Goal: Information Seeking & Learning: Learn about a topic

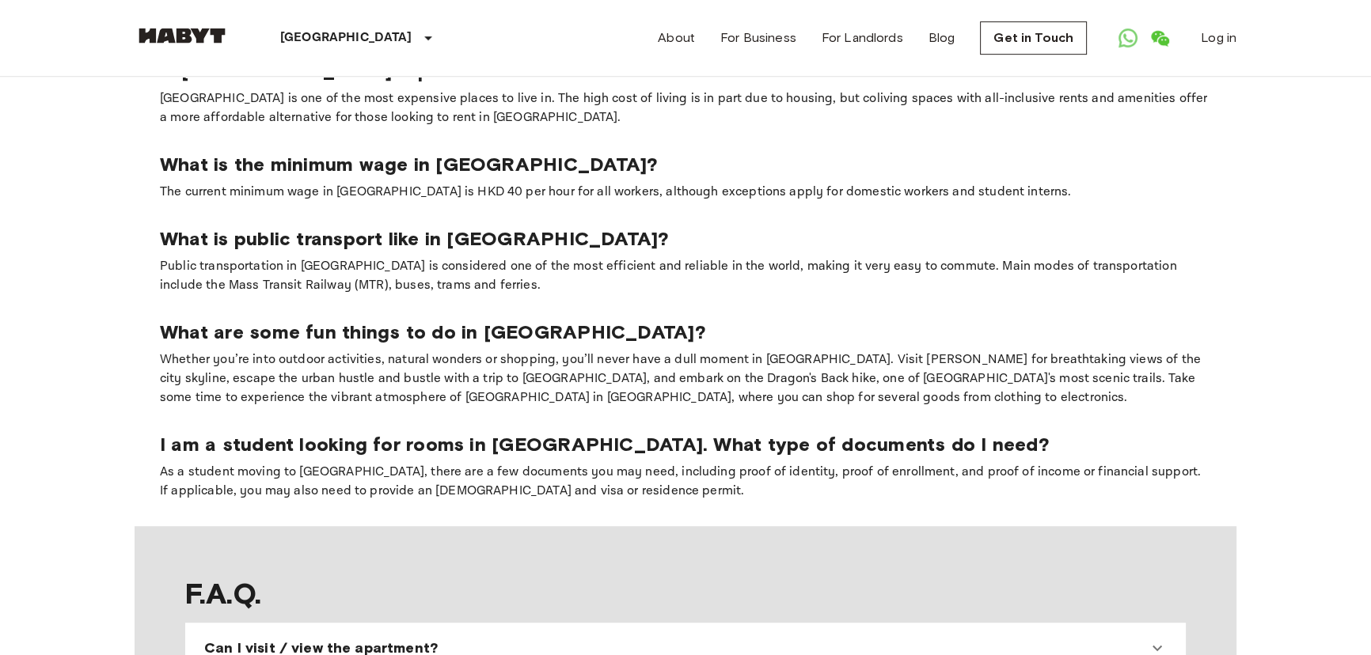
scroll to position [1295, 0]
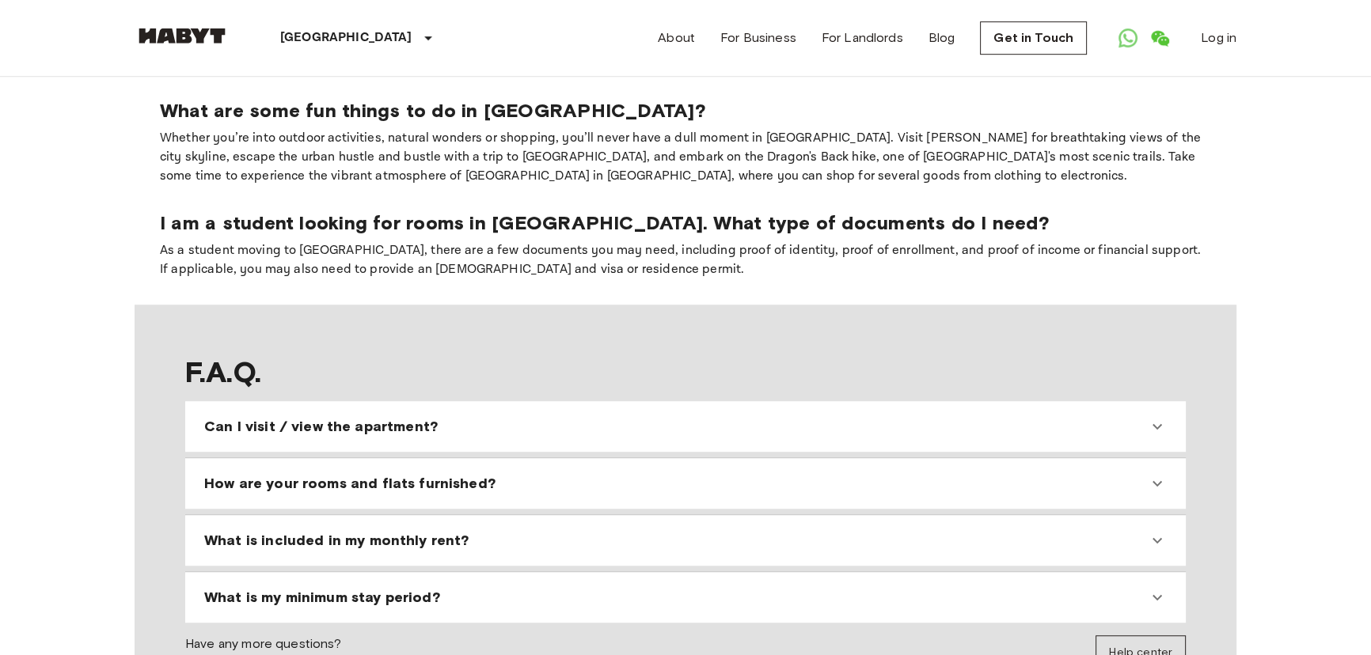
click at [375, 417] on span "Can I visit / view the apartment?" at bounding box center [321, 426] width 234 height 19
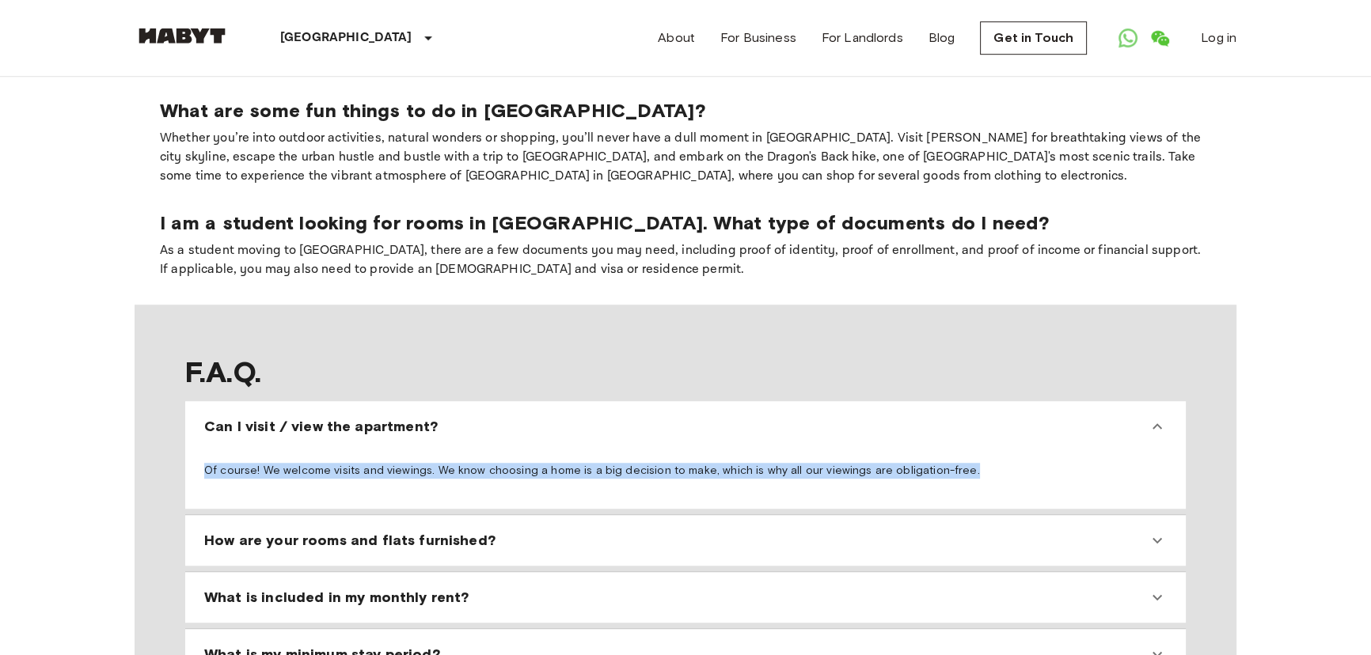
drag, startPoint x: 950, startPoint y: 420, endPoint x: 206, endPoint y: 412, distance: 744.2
click at [206, 463] on p "Of course! We welcome visits and viewings. We know choosing a home is a big dec…" at bounding box center [685, 471] width 963 height 16
copy p "Of course! We welcome visits and viewings. We know choosing a home is a big dec…"
click at [1112, 32] on link "Open WhatsApp" at bounding box center [1128, 38] width 32 height 32
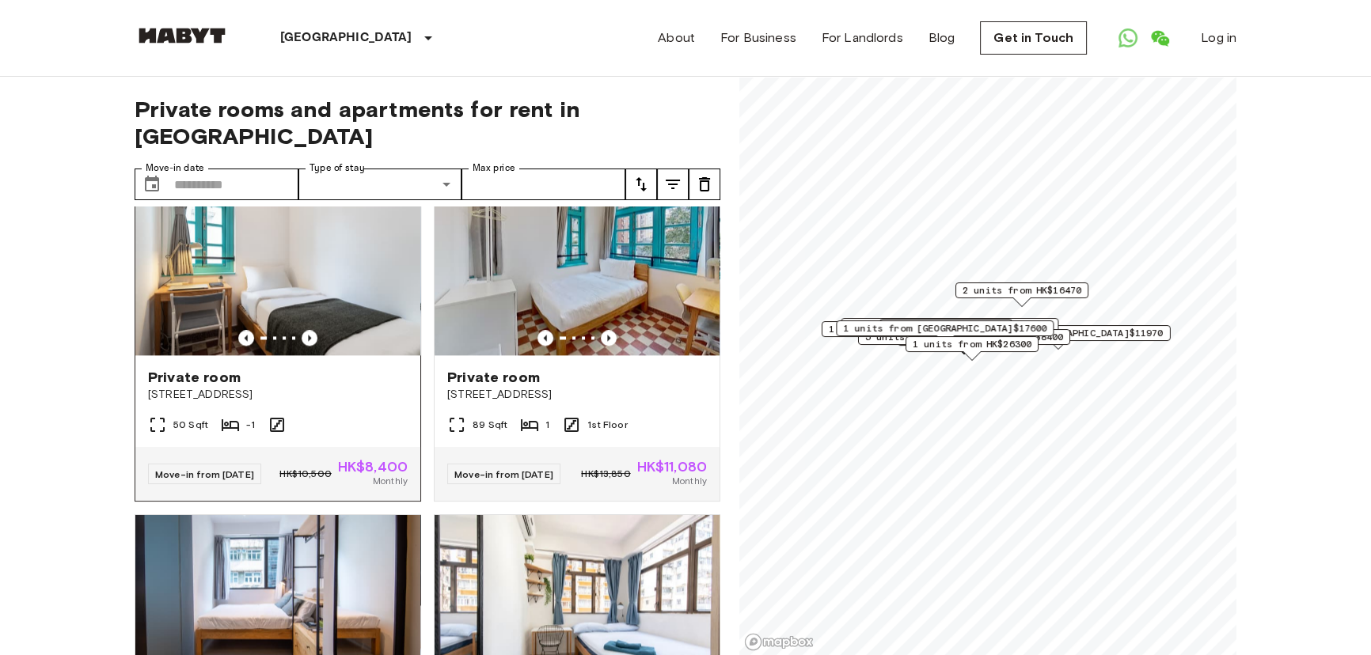
scroll to position [2878, 0]
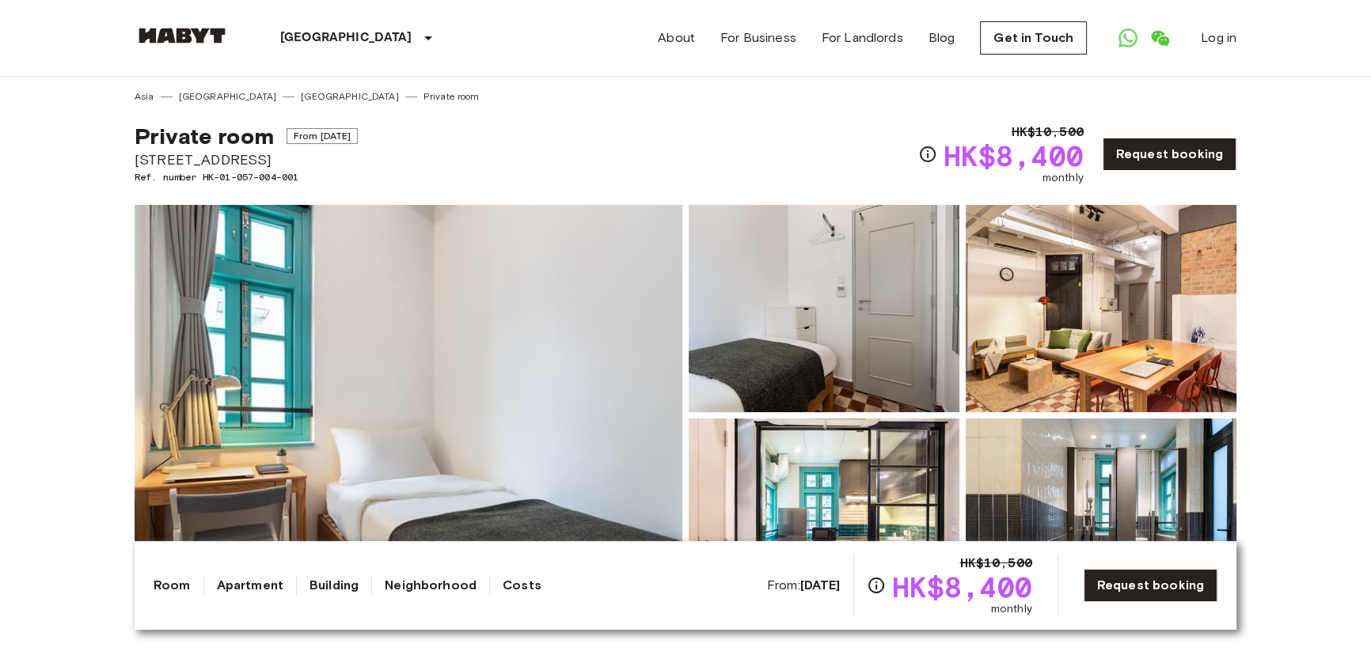
click at [855, 298] on img at bounding box center [824, 308] width 271 height 207
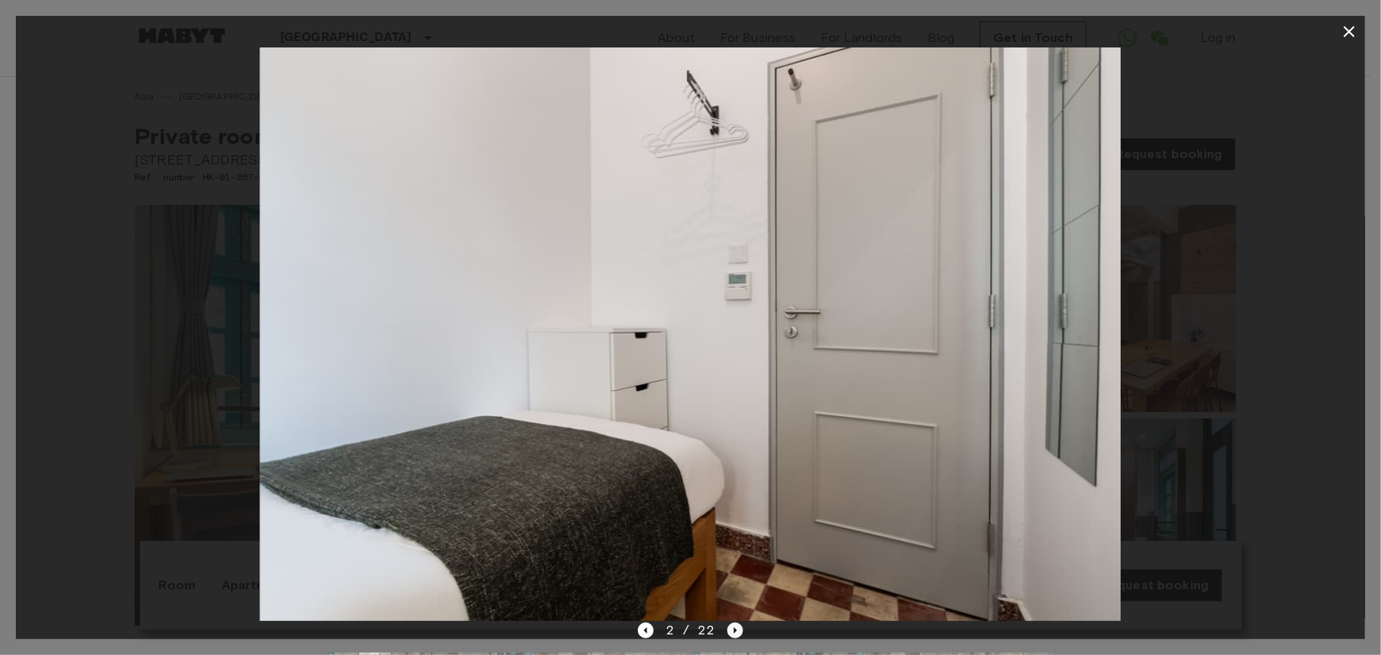
click at [728, 629] on icon "Next image" at bounding box center [736, 631] width 16 height 16
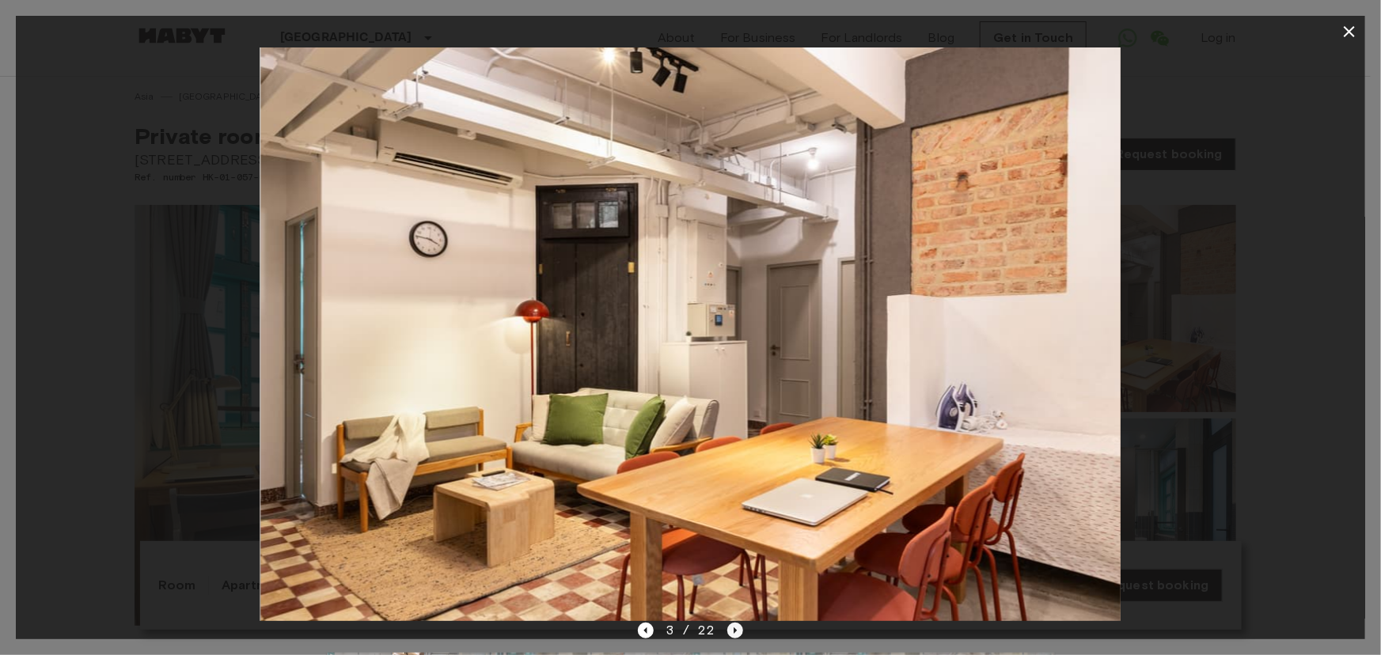
click at [728, 629] on icon "Next image" at bounding box center [736, 631] width 16 height 16
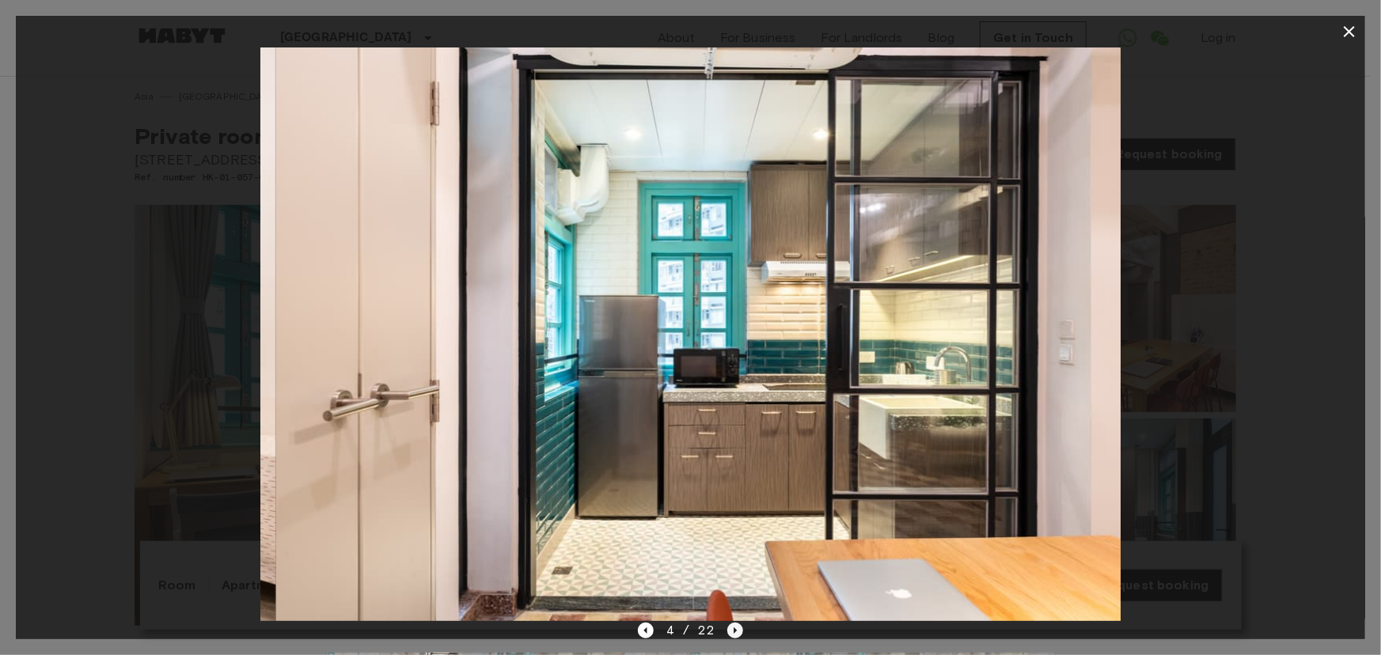
click at [728, 629] on icon "Next image" at bounding box center [736, 631] width 16 height 16
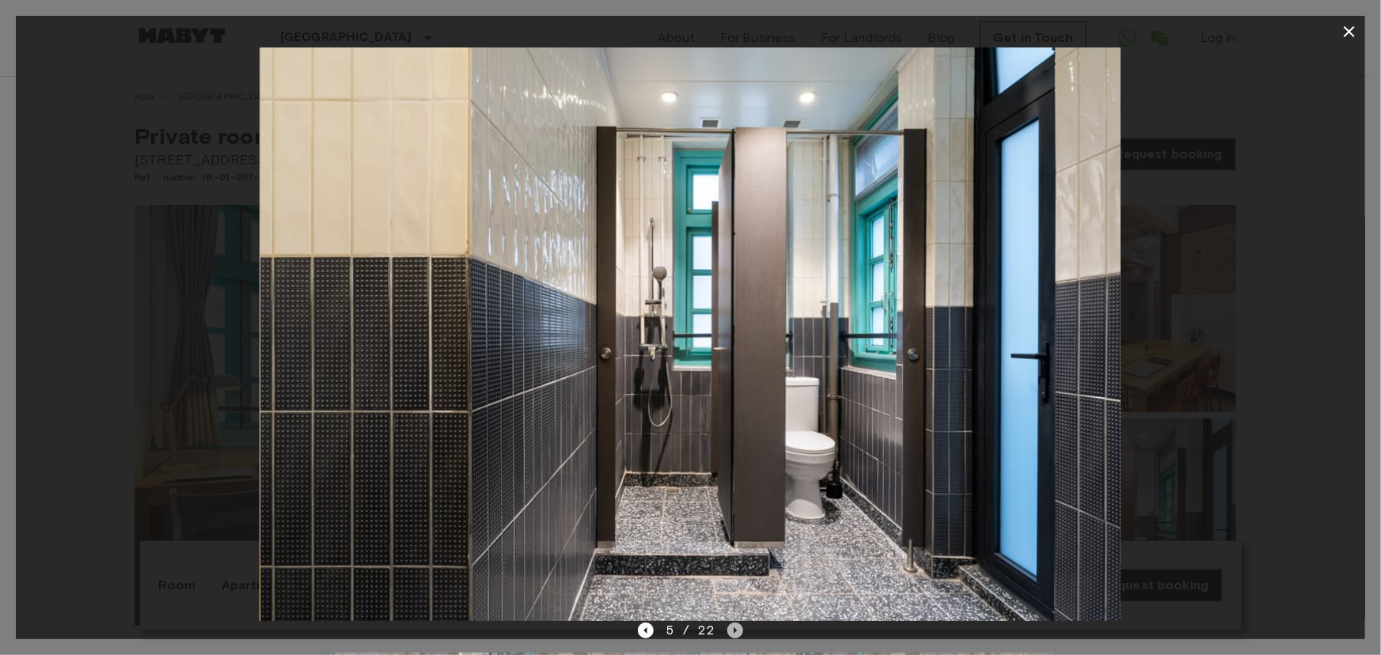
click at [737, 623] on icon "Next image" at bounding box center [736, 631] width 16 height 16
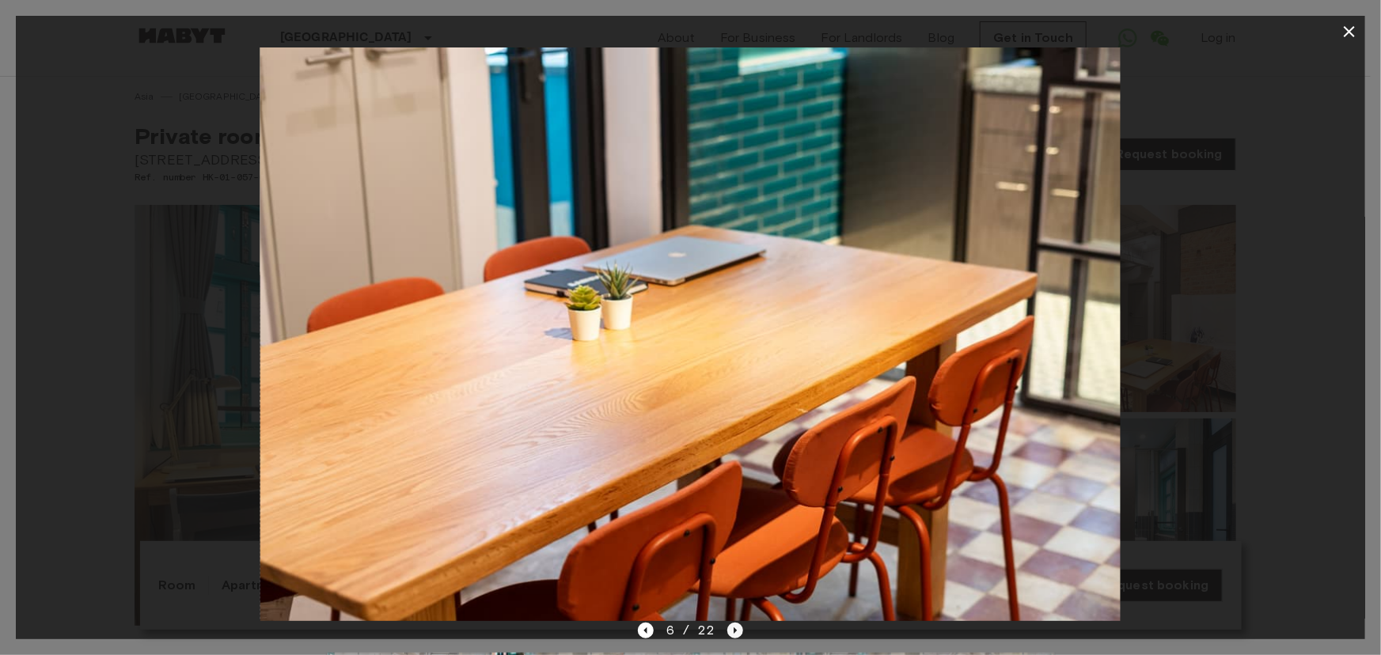
click at [731, 626] on icon "Next image" at bounding box center [736, 631] width 16 height 16
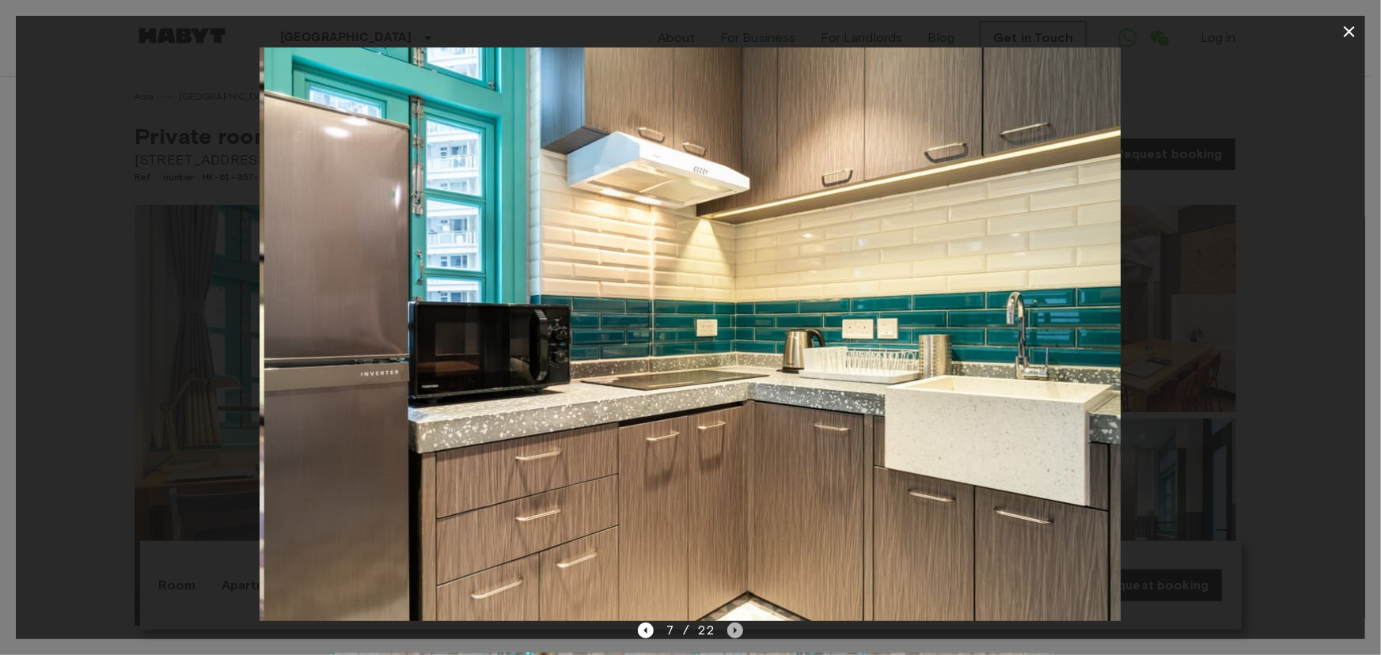
click at [731, 628] on icon "Next image" at bounding box center [736, 631] width 16 height 16
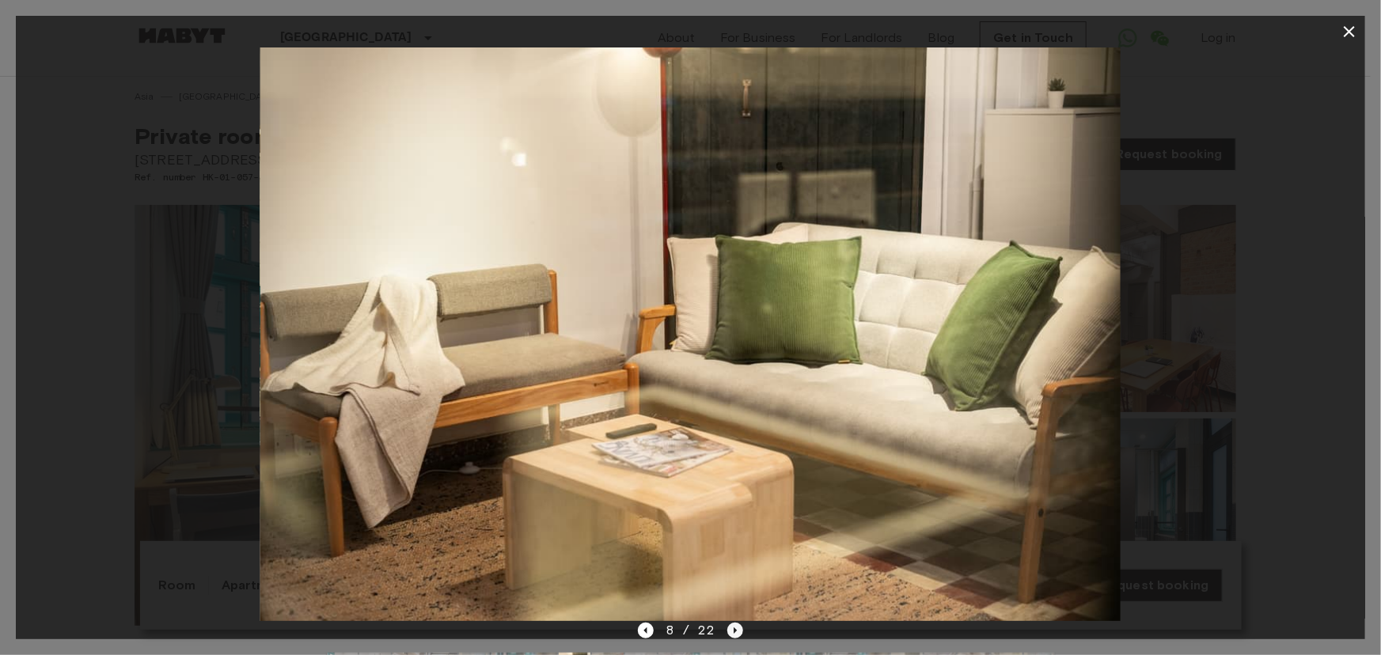
click at [735, 623] on icon "Next image" at bounding box center [736, 631] width 16 height 16
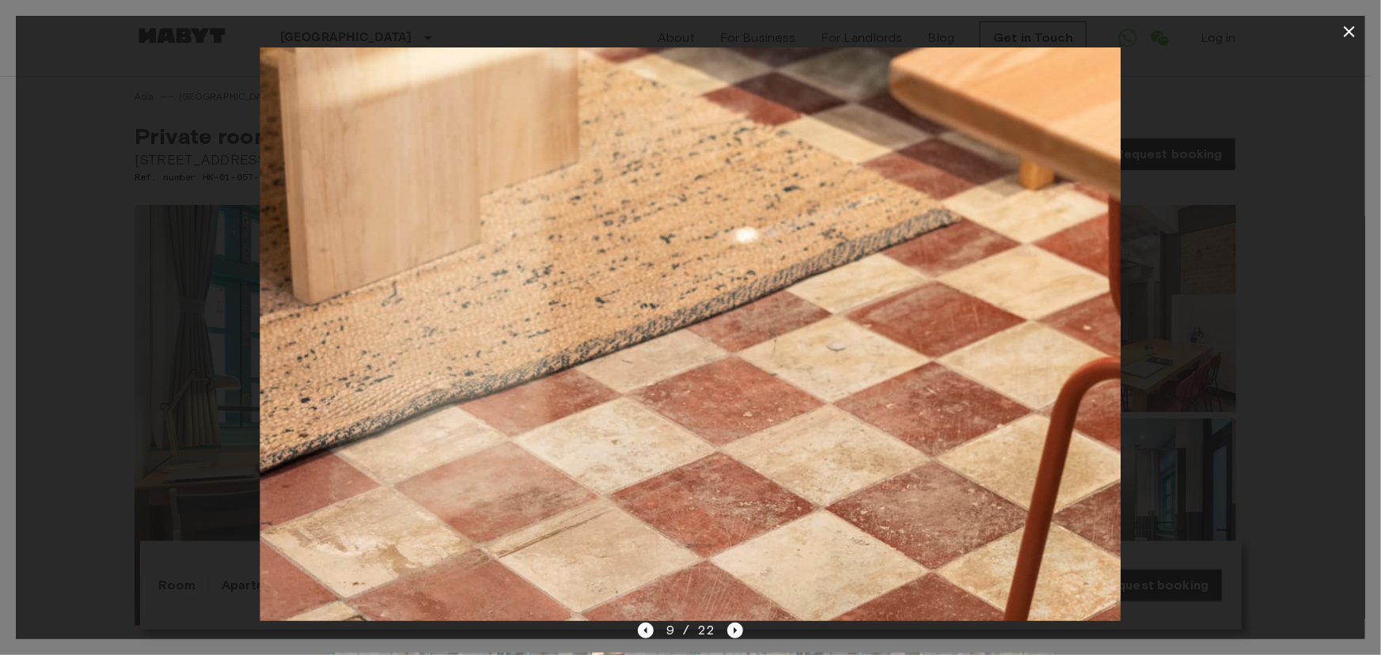
click at [1353, 47] on button "button" at bounding box center [1350, 32] width 32 height 32
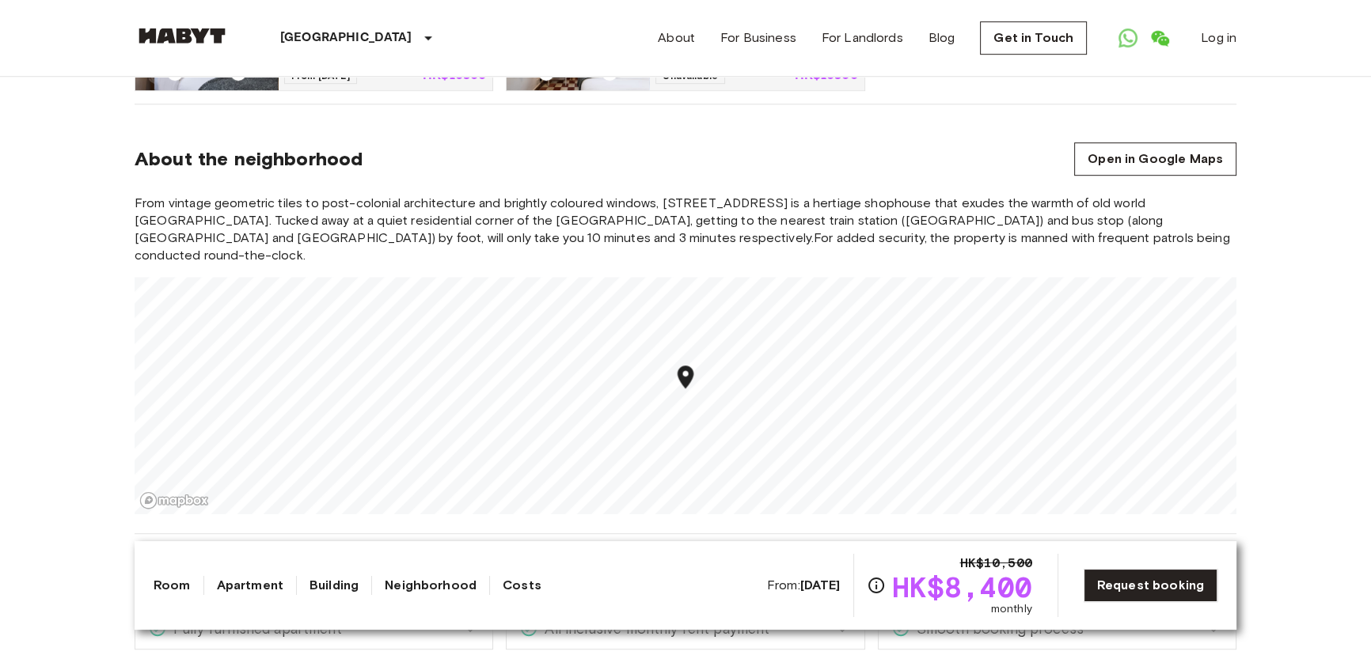
scroll to position [1223, 0]
